Goal: Transaction & Acquisition: Download file/media

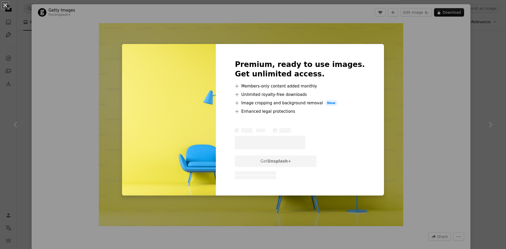
scroll to position [1635, 0]
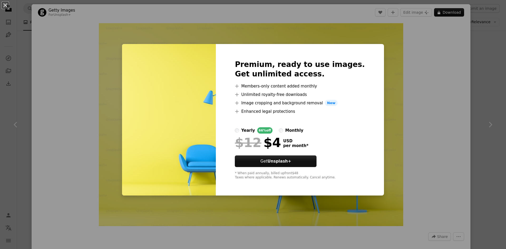
click at [388, 44] on div "An X shape Premium, ready to use images. Get unlimited access. A plus sign Memb…" at bounding box center [253, 124] width 506 height 249
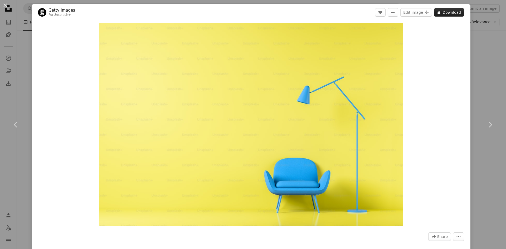
click at [449, 15] on button "A lock Download" at bounding box center [449, 12] width 30 height 8
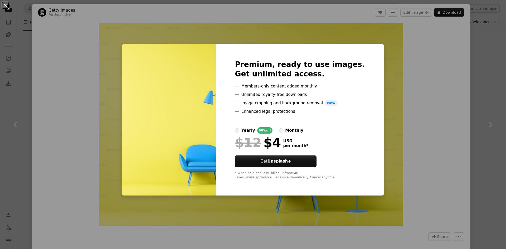
click at [7, 6] on button "An X shape" at bounding box center [5, 5] width 6 height 6
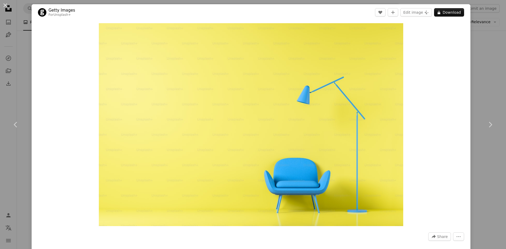
click at [5, 8] on button "An X shape" at bounding box center [5, 5] width 6 height 6
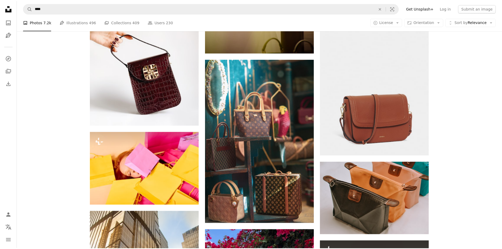
scroll to position [27, 0]
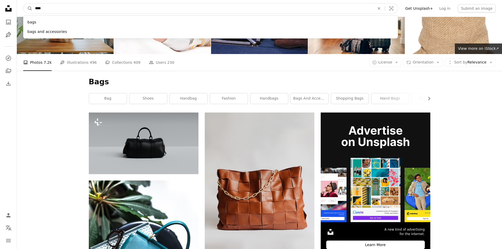
drag, startPoint x: 79, startPoint y: 9, endPoint x: 0, endPoint y: 15, distance: 79.5
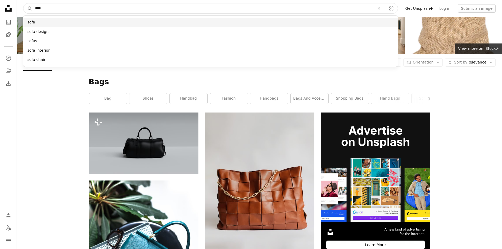
type input "****"
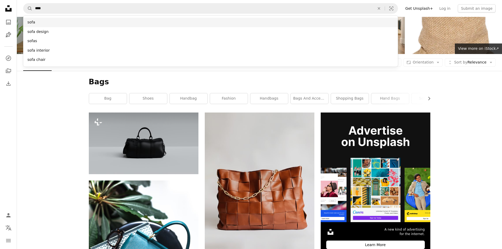
click at [33, 21] on div "sofa" at bounding box center [210, 22] width 375 height 9
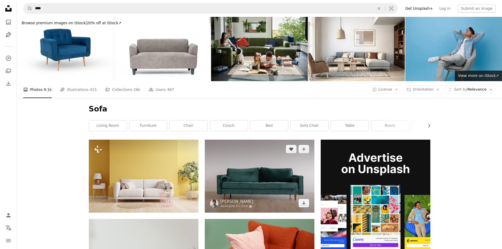
click at [272, 177] on img at bounding box center [260, 176] width 110 height 73
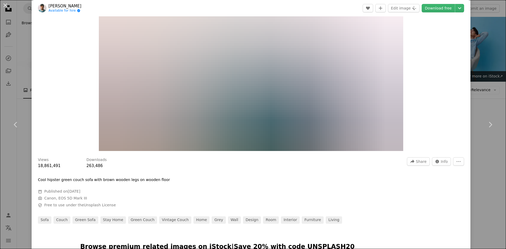
scroll to position [18, 0]
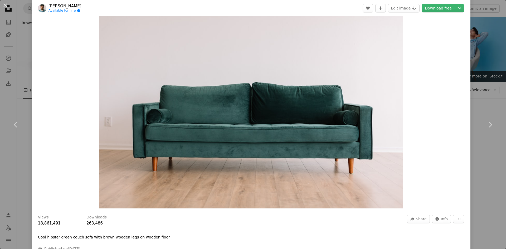
click at [272, 134] on img "Zoom in on this image" at bounding box center [251, 107] width 304 height 203
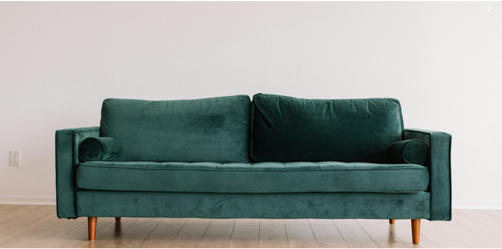
scroll to position [0, 0]
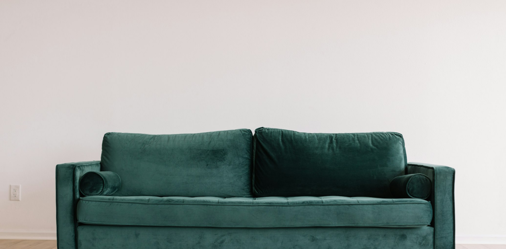
click at [492, 10] on img "Zoom out on this image" at bounding box center [253, 169] width 507 height 338
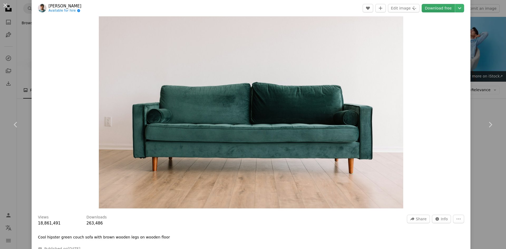
click at [438, 8] on link "Download free" at bounding box center [438, 8] width 33 height 8
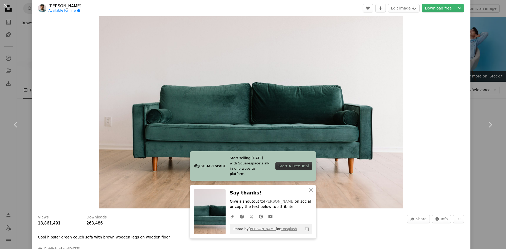
click at [3, 6] on button "An X shape" at bounding box center [5, 5] width 6 height 6
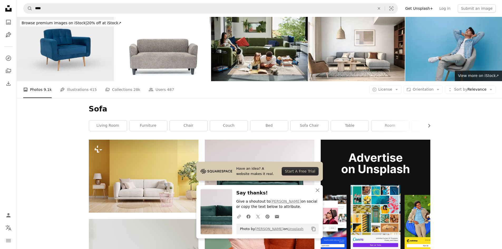
click at [79, 60] on img at bounding box center [65, 49] width 97 height 64
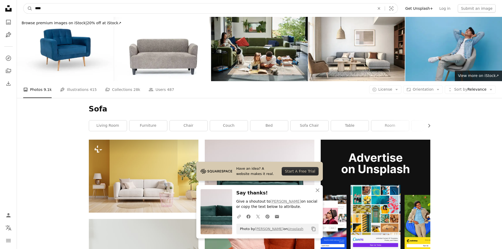
click at [153, 9] on input "****" at bounding box center [202, 8] width 341 height 10
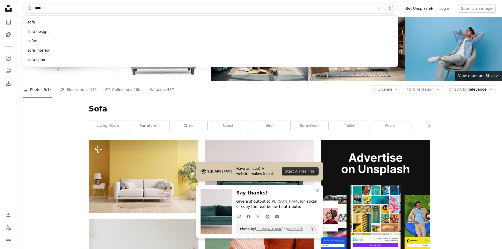
drag, startPoint x: 63, startPoint y: 8, endPoint x: 0, endPoint y: 19, distance: 64.0
drag, startPoint x: 4, startPoint y: 12, endPoint x: 0, endPoint y: 40, distance: 27.7
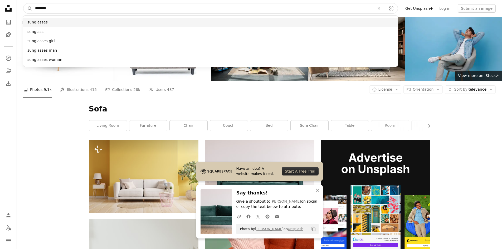
type input "********"
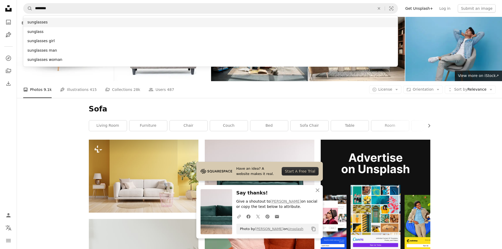
click at [45, 24] on div "sunglasses" at bounding box center [210, 22] width 375 height 9
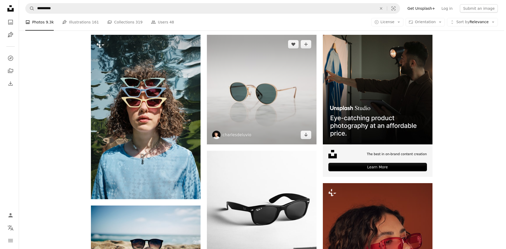
scroll to position [105, 0]
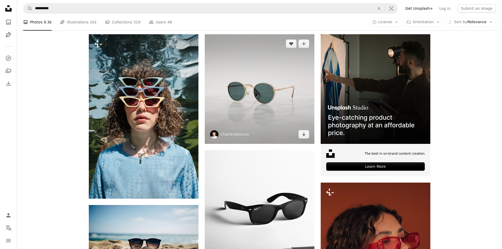
click at [280, 104] on img at bounding box center [260, 89] width 110 height 110
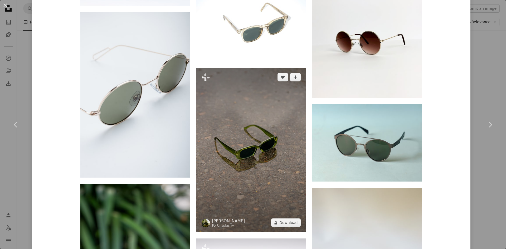
scroll to position [606, 0]
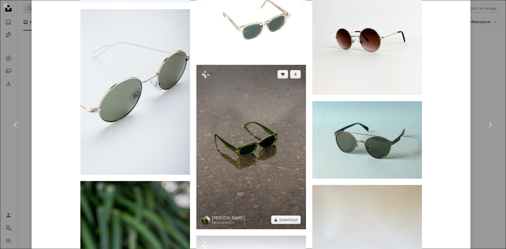
click at [252, 135] on img at bounding box center [251, 147] width 110 height 164
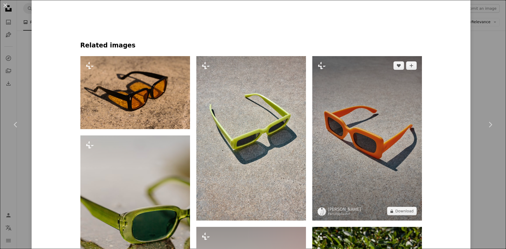
scroll to position [369, 0]
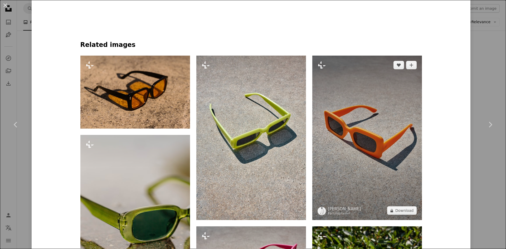
click at [388, 135] on img at bounding box center [367, 138] width 110 height 164
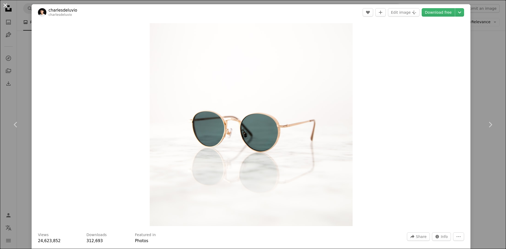
click at [7, 8] on button "An X shape" at bounding box center [5, 5] width 6 height 6
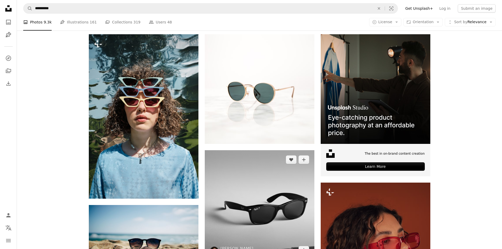
click at [265, 185] on img at bounding box center [260, 205] width 110 height 110
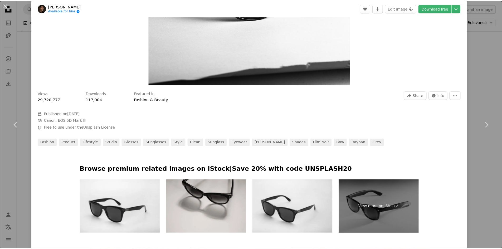
scroll to position [26, 0]
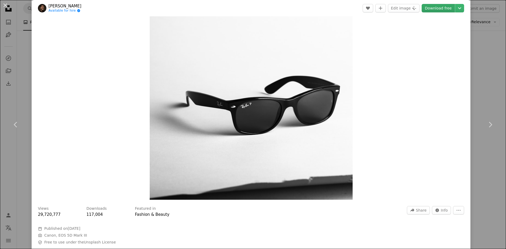
click at [438, 10] on link "Download free" at bounding box center [438, 8] width 33 height 8
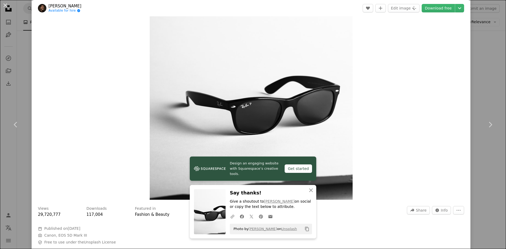
click at [6, 6] on button "An X shape" at bounding box center [5, 5] width 6 height 6
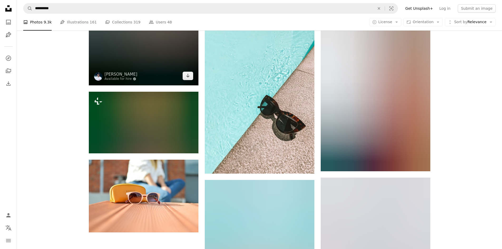
scroll to position [685, 0]
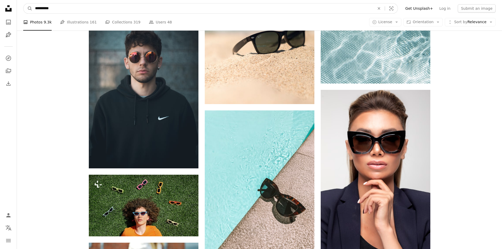
drag, startPoint x: 87, startPoint y: 12, endPoint x: 0, endPoint y: 22, distance: 87.2
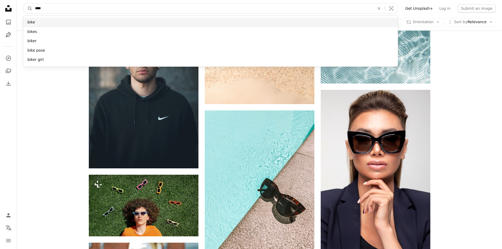
type input "****"
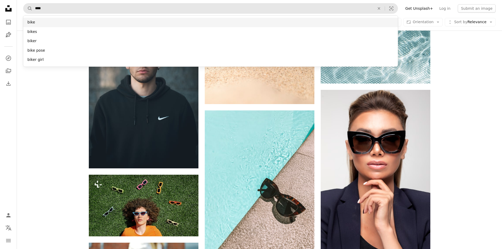
click at [32, 20] on div "bike" at bounding box center [210, 22] width 375 height 9
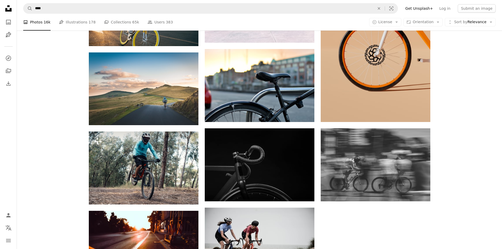
scroll to position [580, 0]
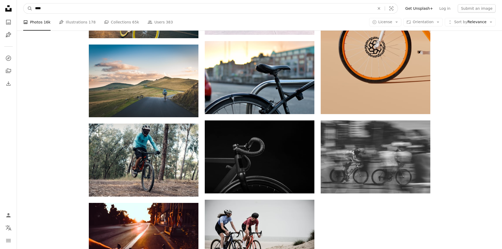
drag, startPoint x: 51, startPoint y: 8, endPoint x: 0, endPoint y: 14, distance: 51.5
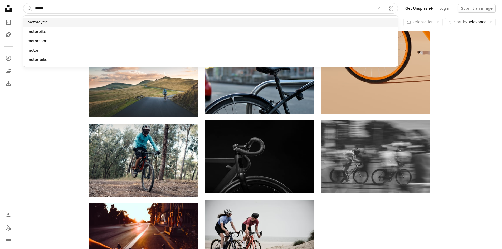
type input "*****"
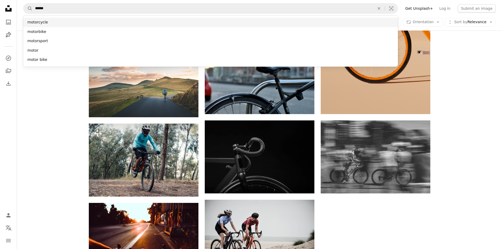
click at [43, 25] on div "motorcycle" at bounding box center [210, 22] width 375 height 9
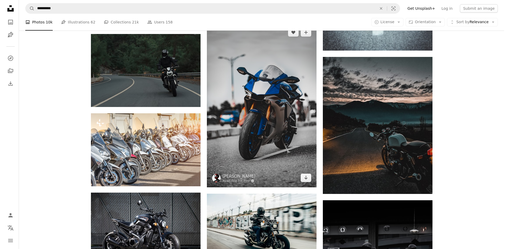
scroll to position [445, 0]
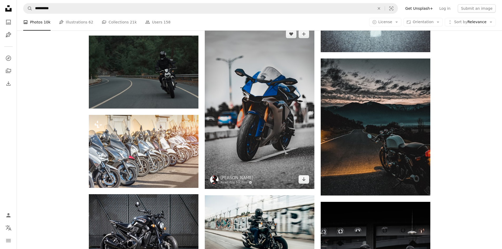
click at [278, 116] on img at bounding box center [260, 107] width 110 height 164
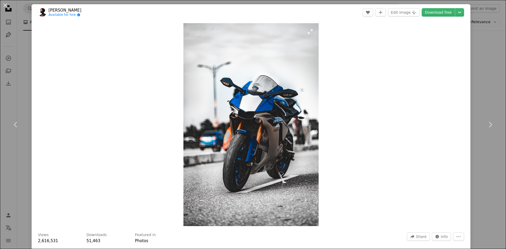
click at [279, 94] on img "Zoom in on this image" at bounding box center [250, 124] width 135 height 203
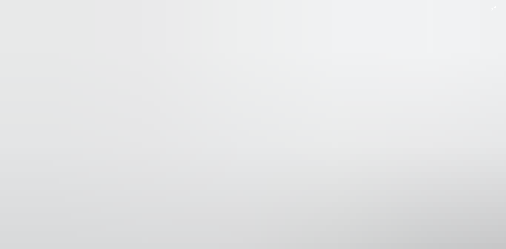
scroll to position [249, 0]
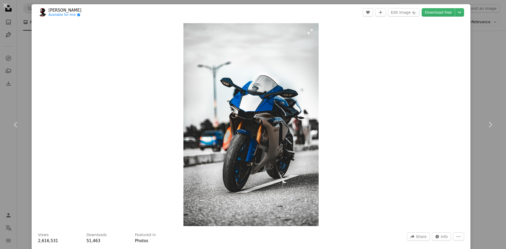
click at [291, 84] on img "Zoom in on this image" at bounding box center [250, 124] width 135 height 203
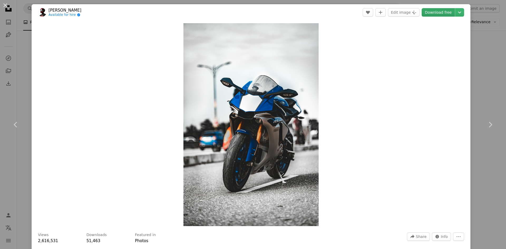
click at [432, 14] on link "Download free" at bounding box center [438, 12] width 33 height 8
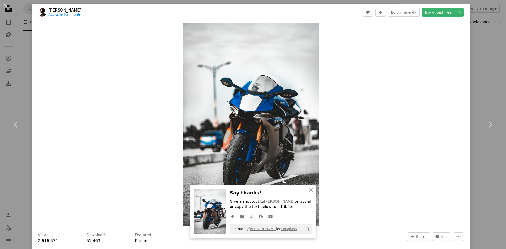
click at [5, 6] on button "An X shape" at bounding box center [5, 5] width 6 height 6
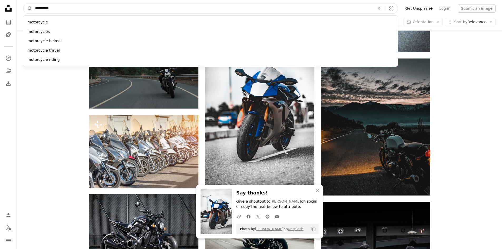
drag, startPoint x: 97, startPoint y: 10, endPoint x: 0, endPoint y: 13, distance: 97.3
click at [0, 13] on div "**********" at bounding box center [251, 126] width 502 height 1142
type input "***"
click at [23, 3] on button "A magnifying glass" at bounding box center [27, 8] width 9 height 10
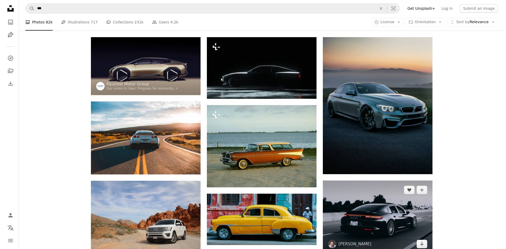
scroll to position [53, 0]
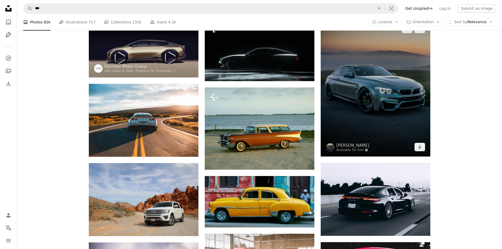
click at [390, 129] on img at bounding box center [376, 88] width 110 height 137
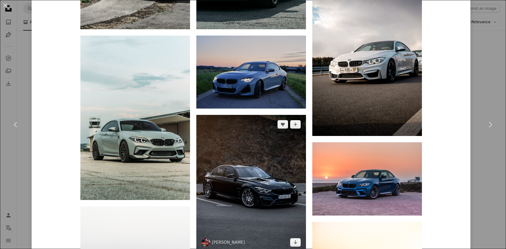
scroll to position [527, 0]
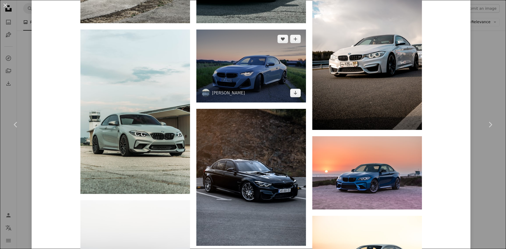
click at [256, 84] on img at bounding box center [251, 66] width 110 height 73
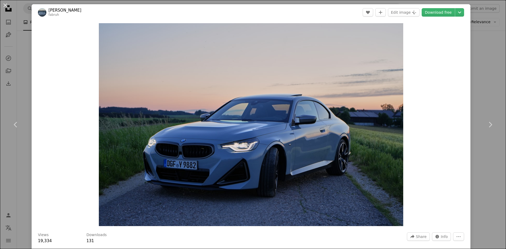
click at [6, 6] on button "An X shape" at bounding box center [5, 5] width 6 height 6
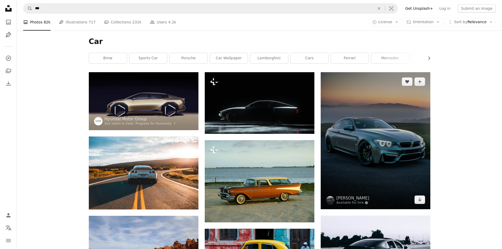
click at [371, 134] on img at bounding box center [376, 140] width 110 height 137
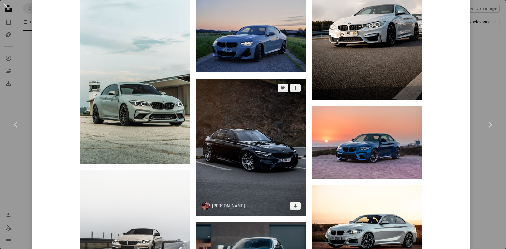
scroll to position [580, 0]
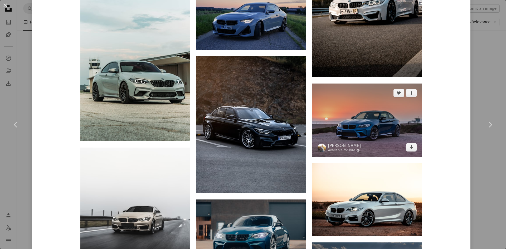
click at [372, 131] on img at bounding box center [367, 120] width 110 height 73
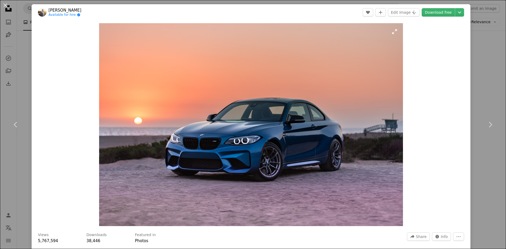
click at [278, 127] on img "Zoom in on this image" at bounding box center [251, 124] width 304 height 203
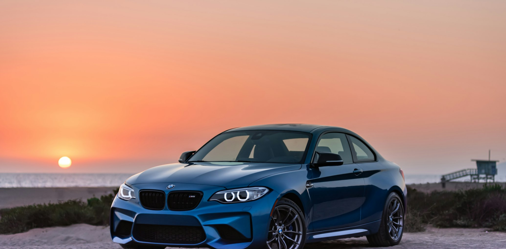
scroll to position [42, 0]
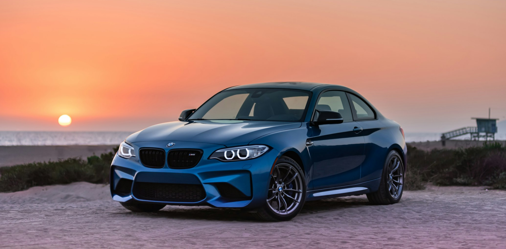
click at [348, 127] on img "Zoom out on this image" at bounding box center [253, 127] width 507 height 338
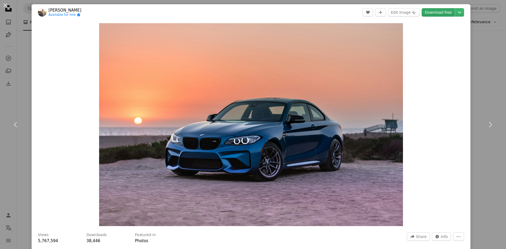
click at [433, 14] on link "Download free" at bounding box center [438, 12] width 33 height 8
